Goal: Task Accomplishment & Management: Use online tool/utility

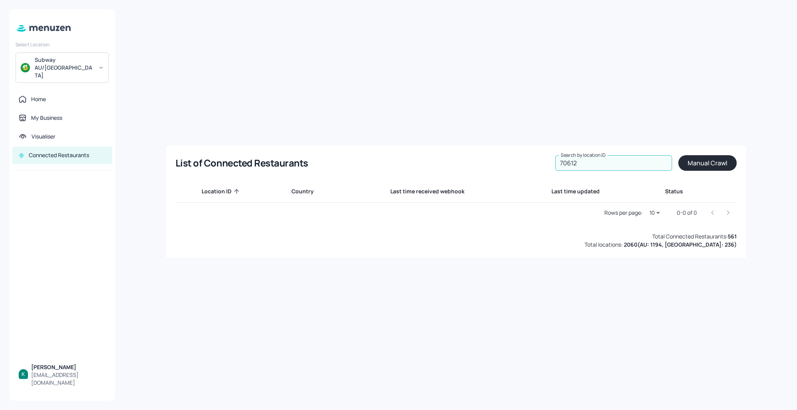
click at [602, 166] on input "70612" at bounding box center [614, 163] width 117 height 16
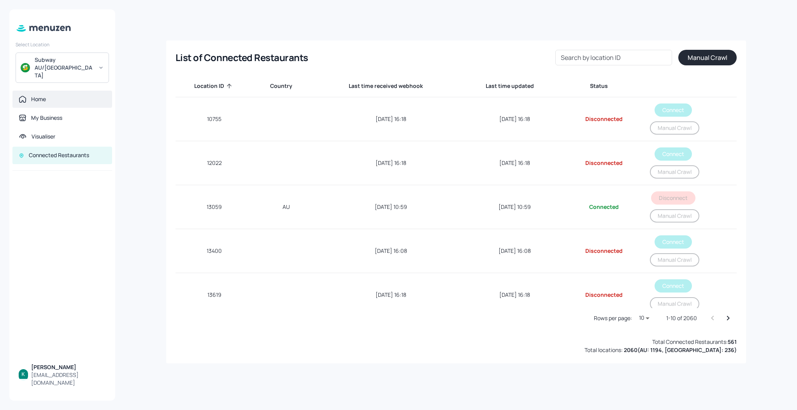
click at [33, 91] on div "Home" at bounding box center [62, 99] width 100 height 17
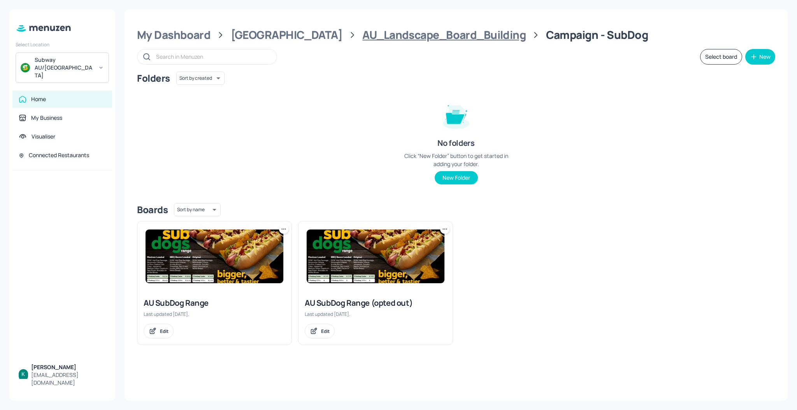
click at [362, 31] on div "AU_Landscape_Board_Building" at bounding box center [444, 35] width 164 height 14
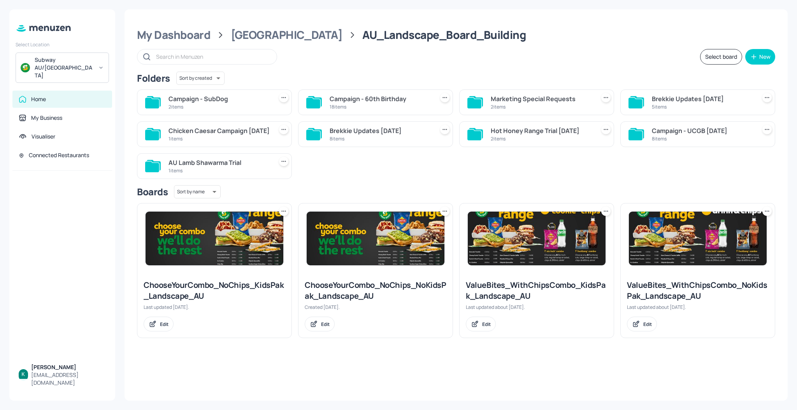
click at [396, 102] on div "Campaign - 60th Birthday" at bounding box center [380, 98] width 101 height 9
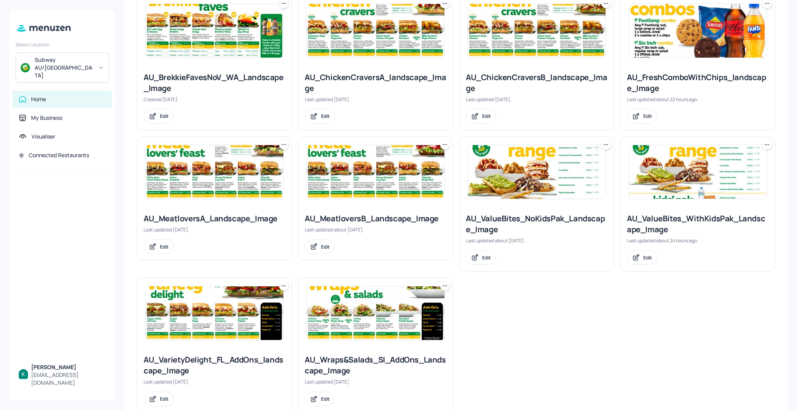
scroll to position [531, 0]
drag, startPoint x: 238, startPoint y: 295, endPoint x: 217, endPoint y: 293, distance: 20.8
click at [217, 293] on img at bounding box center [215, 313] width 138 height 54
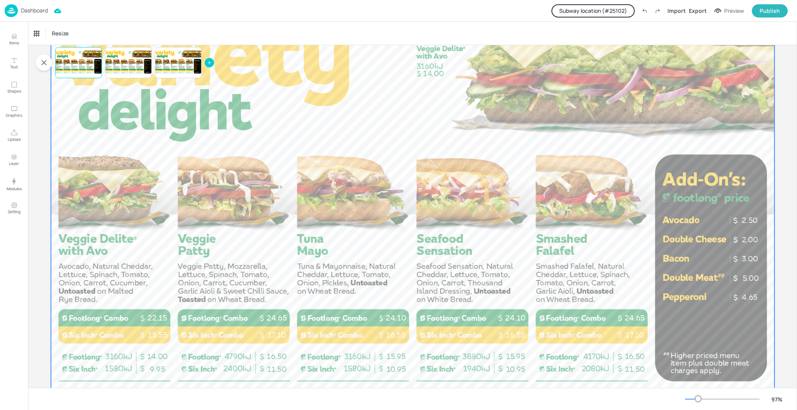
scroll to position [62, 0]
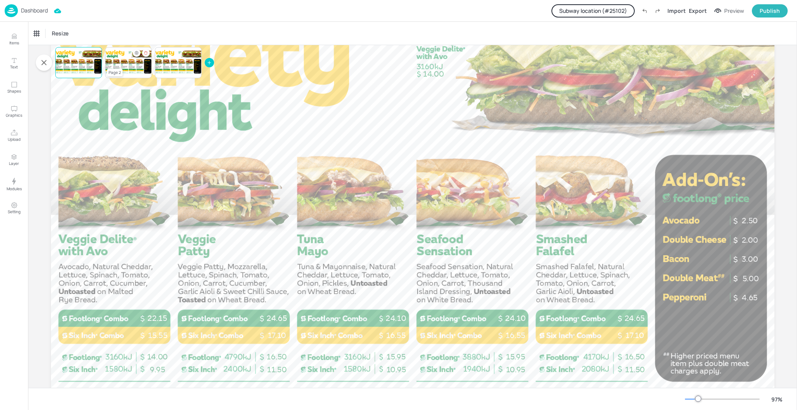
click at [115, 60] on div at bounding box center [128, 62] width 47 height 26
click at [187, 60] on div at bounding box center [178, 62] width 47 height 26
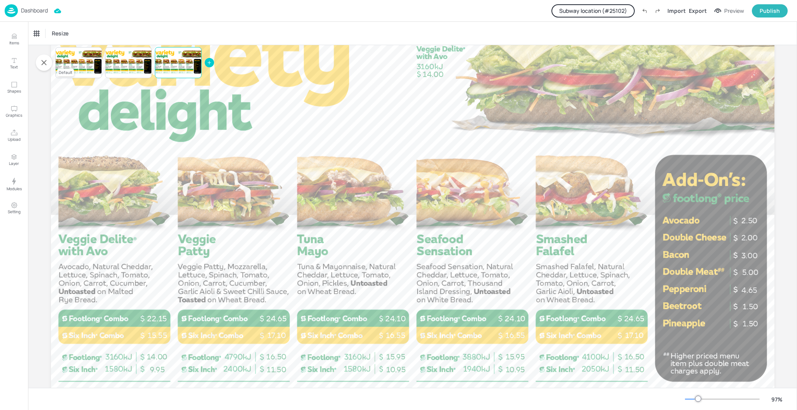
drag, startPoint x: 126, startPoint y: 59, endPoint x: 97, endPoint y: 60, distance: 29.2
click at [97, 60] on div "Default 5.00 4.65 3.00 2.00 2.50 24.10 16.55 24.10 16.55 24.65 17.10 22.15 15.5…" at bounding box center [125, 62] width 178 height 31
click at [97, 60] on div at bounding box center [78, 62] width 47 height 26
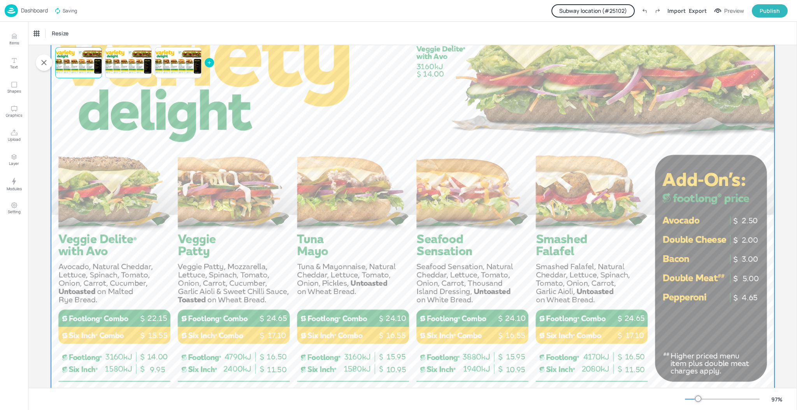
click at [682, 259] on div at bounding box center [413, 211] width 724 height 407
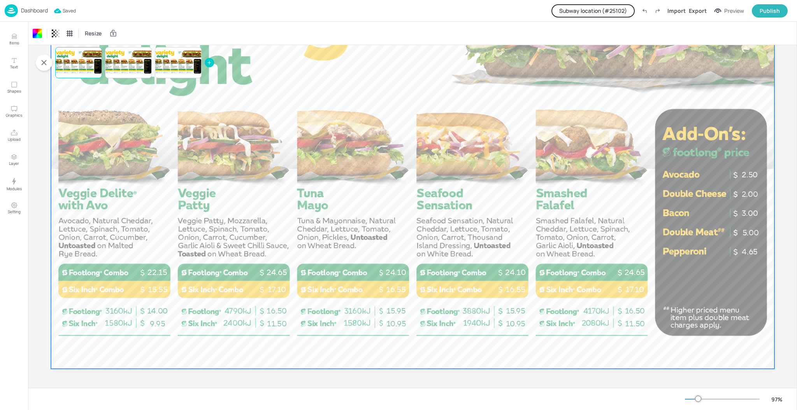
scroll to position [92, 0]
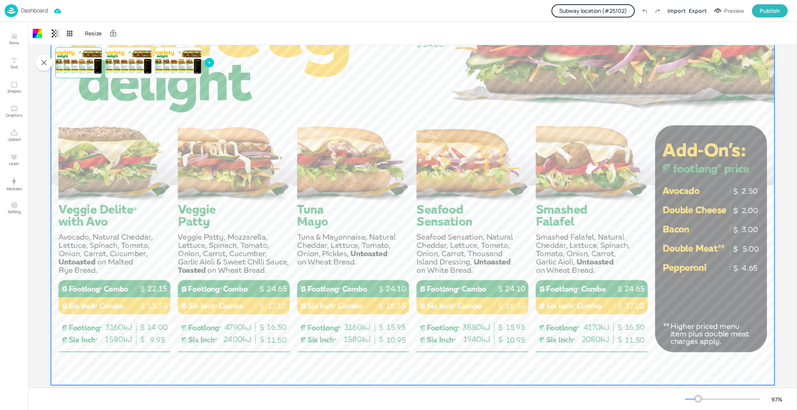
click at [707, 218] on div at bounding box center [413, 181] width 724 height 407
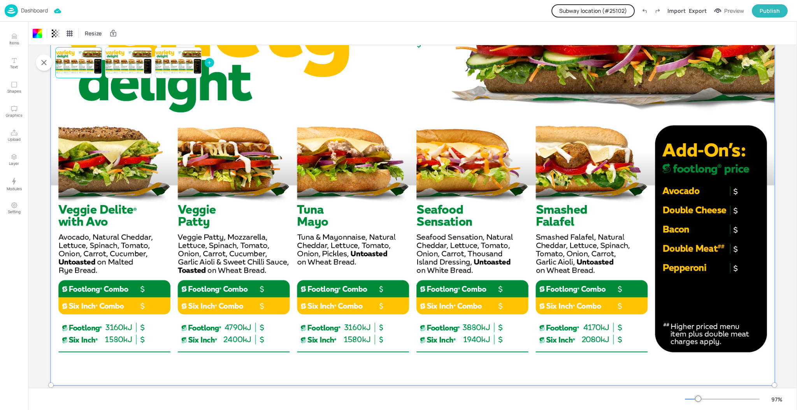
click at [700, 243] on div at bounding box center [412, 182] width 733 height 417
click at [740, 265] on div at bounding box center [412, 182] width 733 height 417
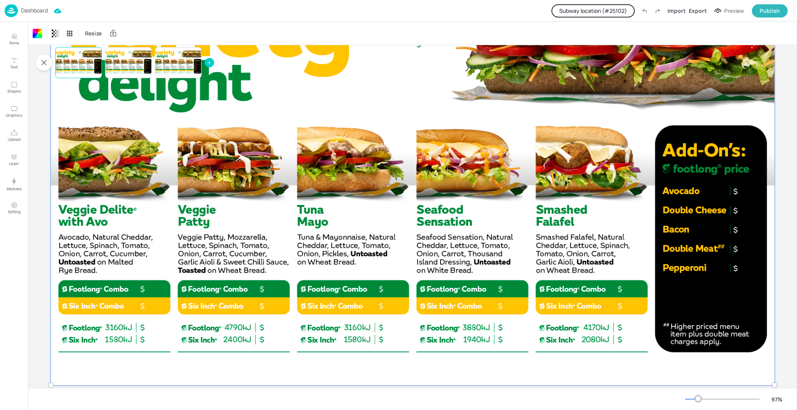
click at [740, 265] on div at bounding box center [412, 182] width 733 height 417
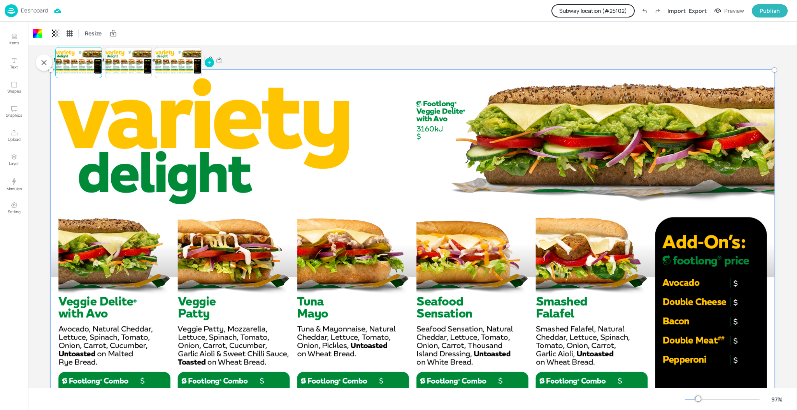
scroll to position [25, 0]
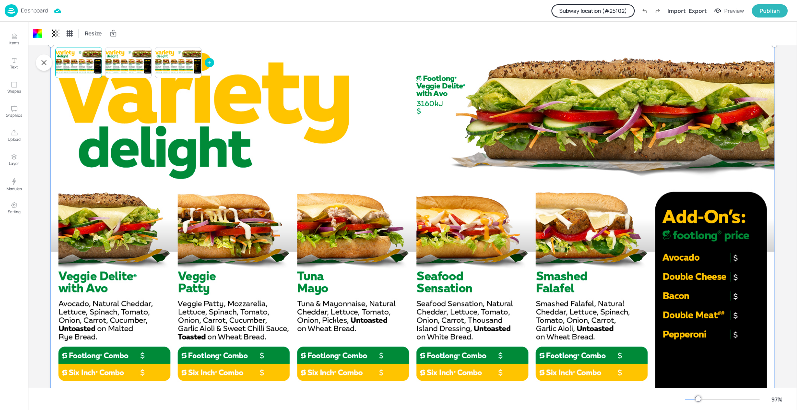
click at [276, 178] on div at bounding box center [412, 248] width 733 height 417
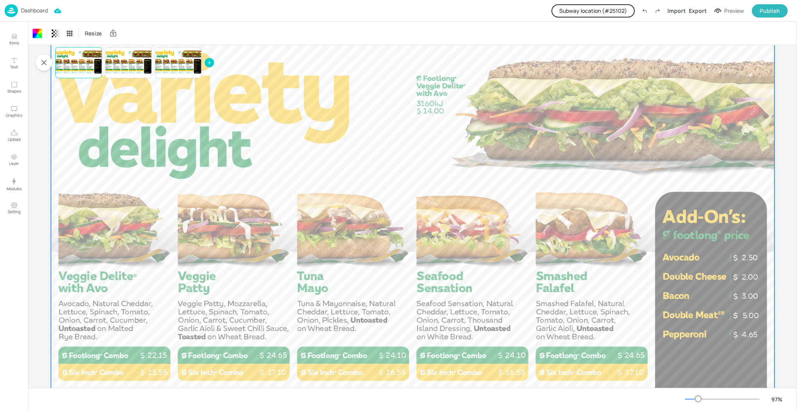
click at [38, 197] on div "Board AU_VarietyDelight_FL_AddOns_landscape_Image [Page default] 5.00 4.65 3.00…" at bounding box center [412, 246] width 767 height 452
click at [210, 64] on icon at bounding box center [209, 62] width 5 height 5
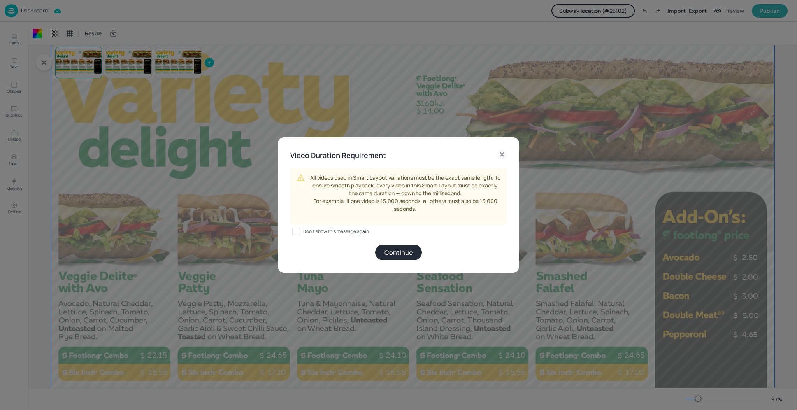
click at [408, 254] on button "Continue" at bounding box center [398, 253] width 47 height 16
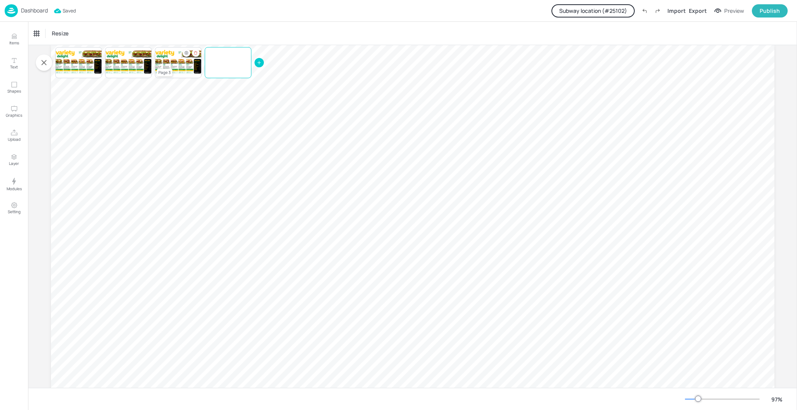
click at [178, 65] on div at bounding box center [178, 62] width 47 height 26
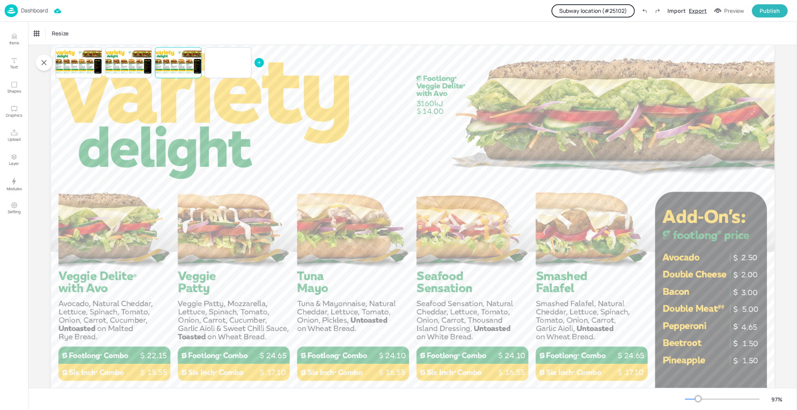
click at [696, 9] on div "Export" at bounding box center [698, 11] width 18 height 8
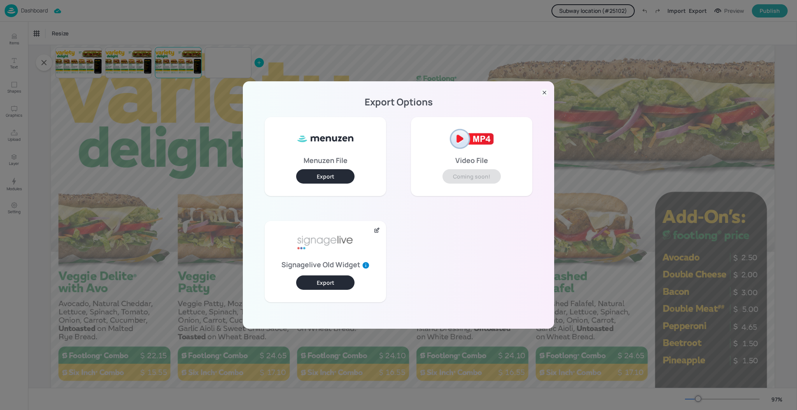
click at [324, 177] on button "Export" at bounding box center [325, 176] width 58 height 14
click at [237, 59] on div "Export Options Menuzen File Export Video File Coming soon! Signagelive Old Widg…" at bounding box center [398, 205] width 797 height 410
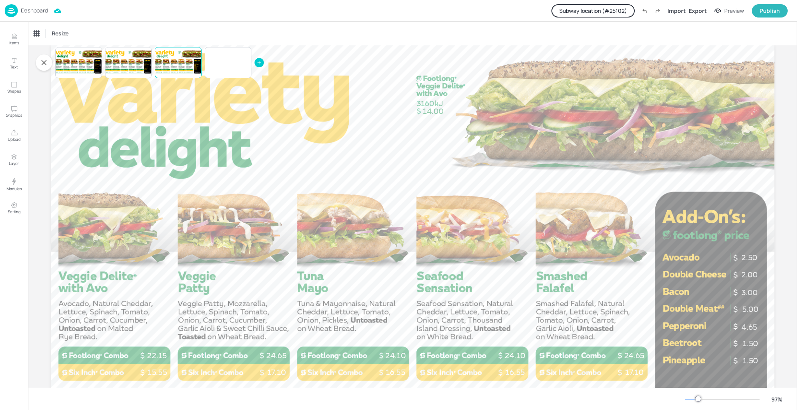
click at [237, 59] on div at bounding box center [228, 62] width 47 height 26
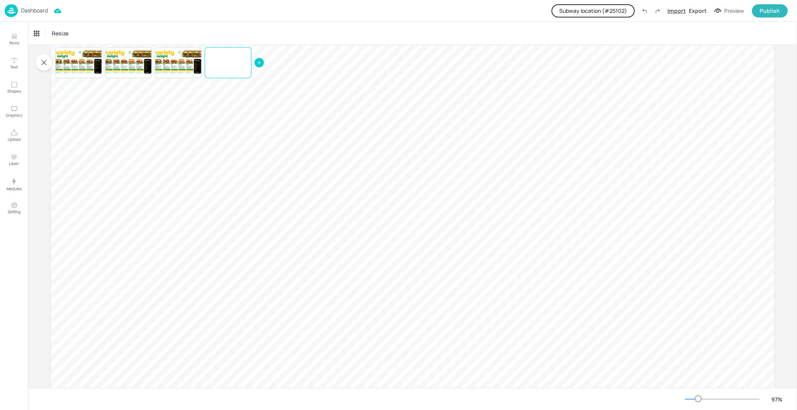
click at [675, 11] on div "Import" at bounding box center [677, 11] width 18 height 8
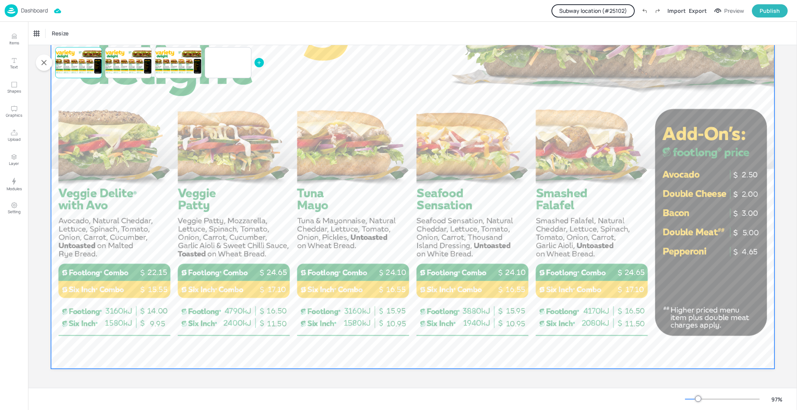
scroll to position [0, 0]
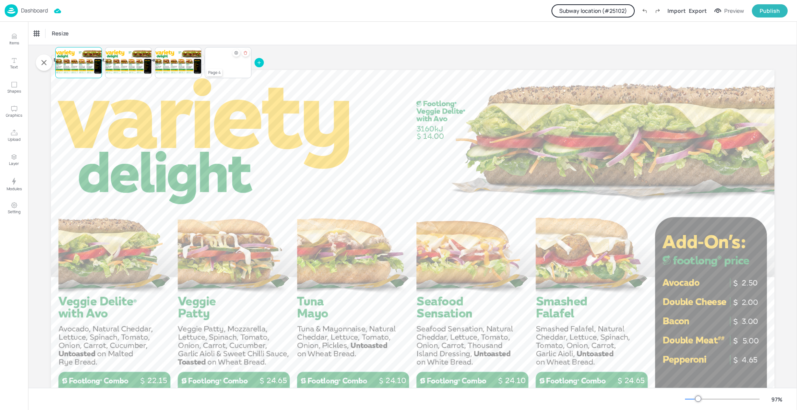
click at [241, 69] on div at bounding box center [228, 62] width 47 height 26
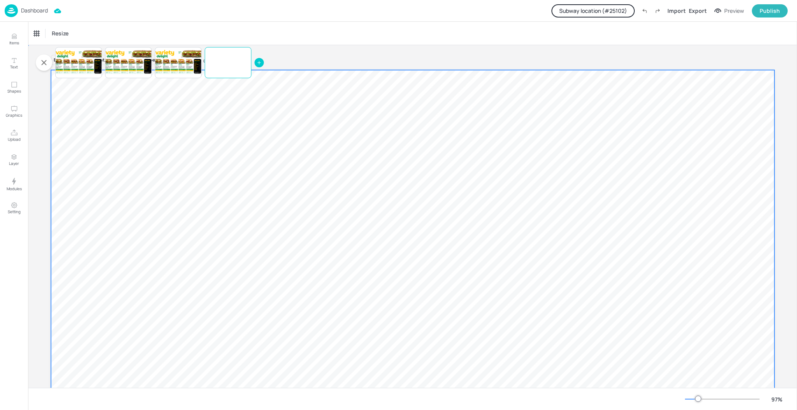
click at [253, 133] on div at bounding box center [413, 273] width 724 height 407
click at [678, 12] on div "Import" at bounding box center [677, 11] width 18 height 8
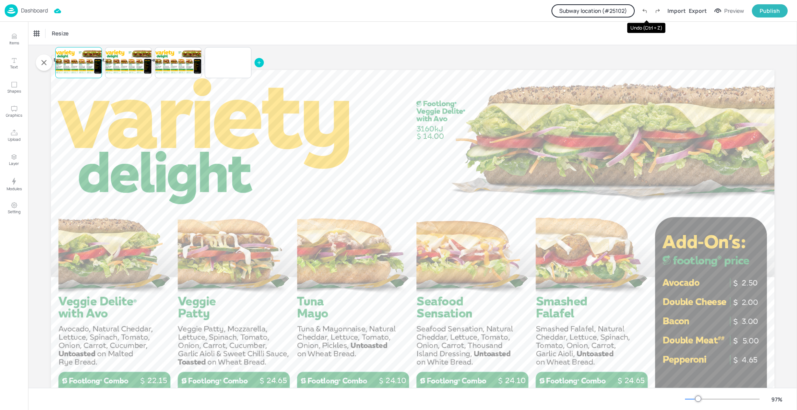
click at [648, 8] on icon "Undo (Ctrl + Z)" at bounding box center [644, 10] width 7 height 7
click at [80, 65] on div at bounding box center [78, 62] width 47 height 26
click at [116, 69] on div "Page 2" at bounding box center [115, 72] width 16 height 7
click at [177, 67] on div at bounding box center [178, 62] width 47 height 26
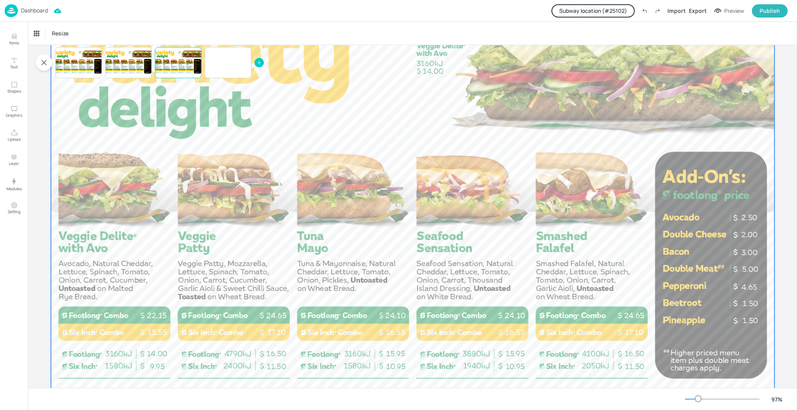
scroll to position [80, 0]
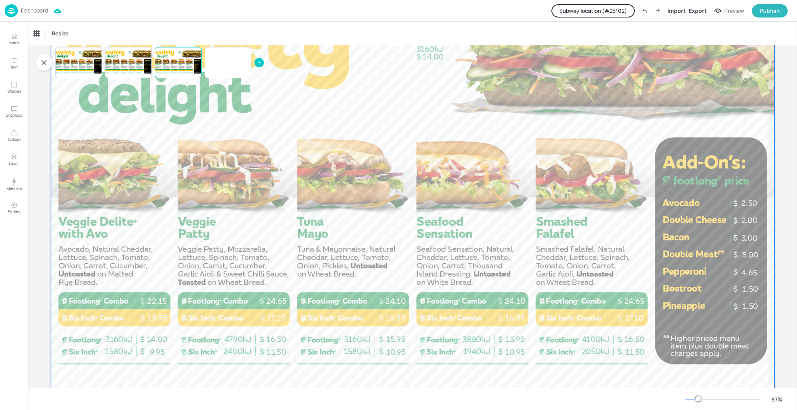
click at [673, 215] on div at bounding box center [413, 193] width 724 height 407
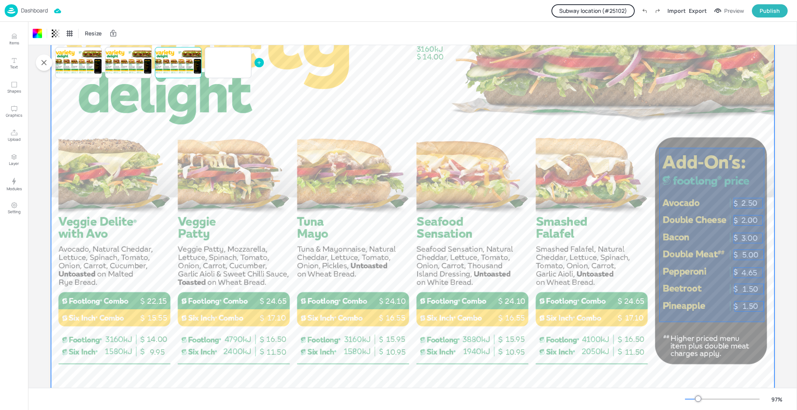
drag, startPoint x: 765, startPoint y: 148, endPoint x: 659, endPoint y: 323, distance: 204.3
click at [659, 323] on div at bounding box center [413, 193] width 724 height 407
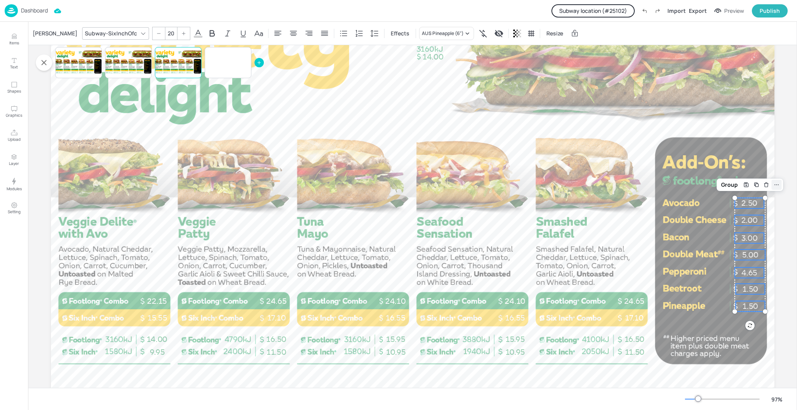
click at [774, 186] on icon at bounding box center [777, 185] width 6 height 6
click at [780, 264] on div "Board AU_VarietyDelight_FL_AddOns_landscape_Image [Page 3] 1.50 5.00 4.65 3.00 …" at bounding box center [412, 191] width 767 height 452
click at [46, 259] on div "Board AU_VarietyDelight_FL_AddOns_landscape_Image [Page 3] 1.50 5.00 4.65 3.00 …" at bounding box center [412, 191] width 767 height 452
click at [84, 73] on div at bounding box center [78, 62] width 47 height 26
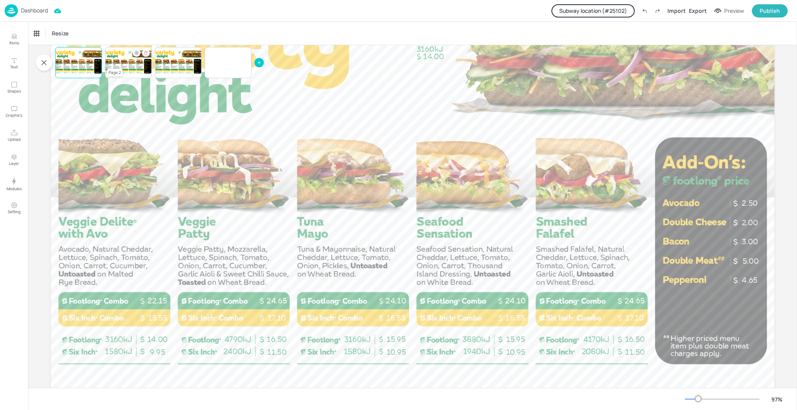
click at [146, 67] on div at bounding box center [128, 62] width 47 height 26
click at [169, 71] on div "Page 3" at bounding box center [165, 72] width 16 height 7
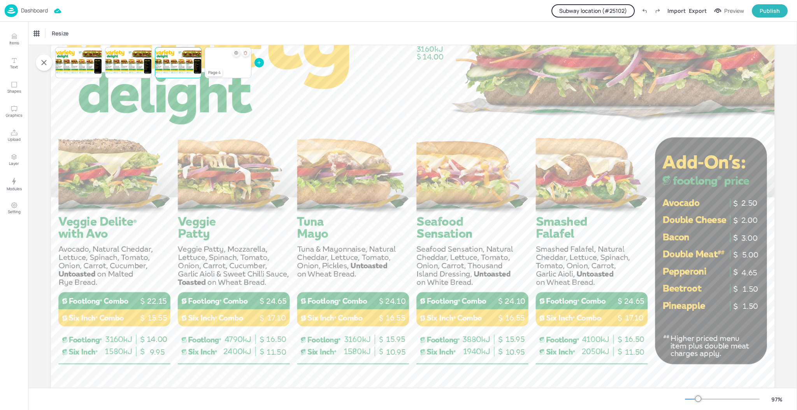
click at [233, 64] on div at bounding box center [228, 62] width 47 height 26
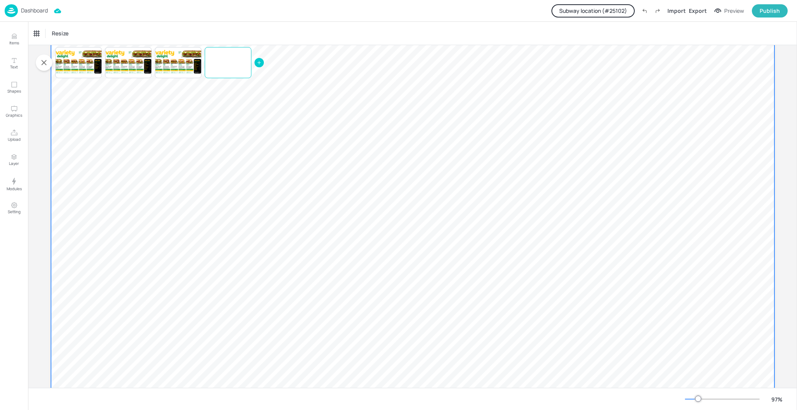
click at [194, 190] on div at bounding box center [413, 193] width 724 height 407
click at [84, 72] on span "15.95" at bounding box center [84, 72] width 1 height 1
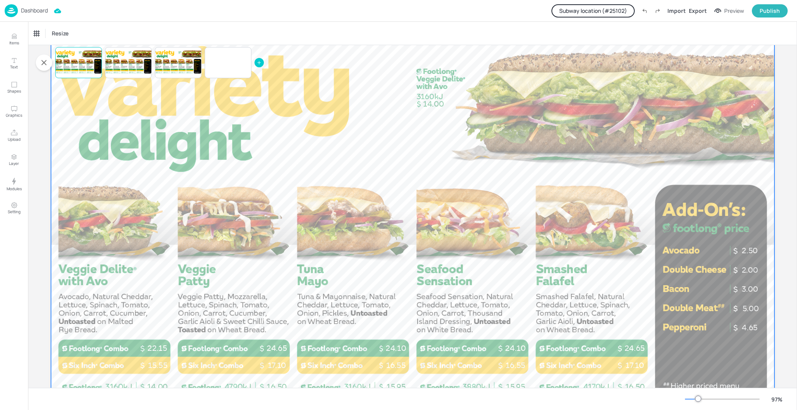
scroll to position [32, 0]
click at [450, 39] on div "Resize" at bounding box center [412, 33] width 769 height 23
